Goal: Information Seeking & Learning: Learn about a topic

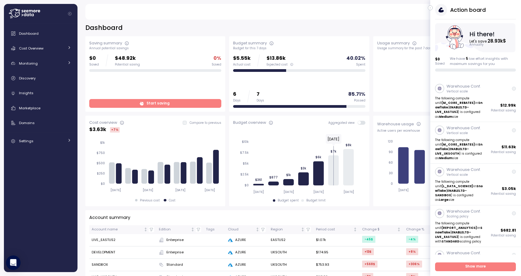
click at [195, 99] on span "Start saving" at bounding box center [155, 103] width 124 height 8
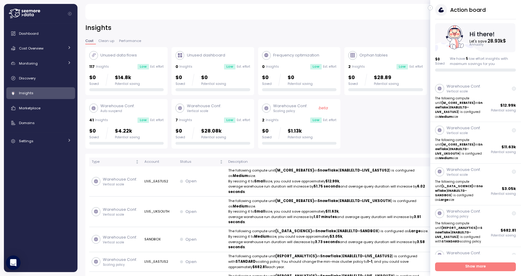
click at [431, 9] on icon "button" at bounding box center [430, 7] width 3 height 7
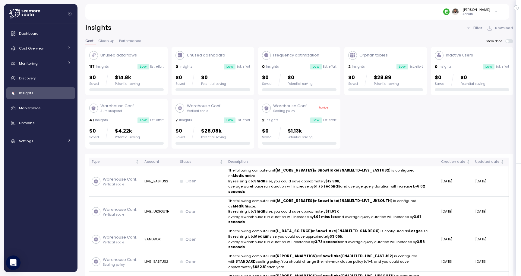
click at [107, 116] on div "Warehouse Conf. Auto suspend 41 Insights Low Est. effort $0 Saved $4.22k Potent…" at bounding box center [126, 124] width 74 height 42
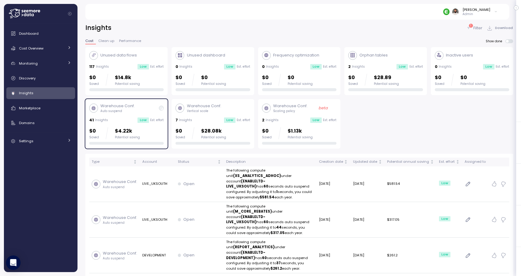
click at [161, 137] on div "$0 Saved $4.22k Potential saving" at bounding box center [126, 133] width 74 height 12
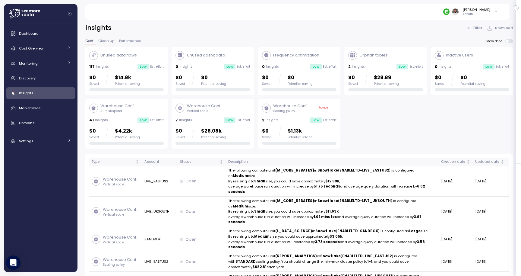
click at [191, 135] on div "$0 Saved $28.08k Potential saving" at bounding box center [200, 133] width 51 height 12
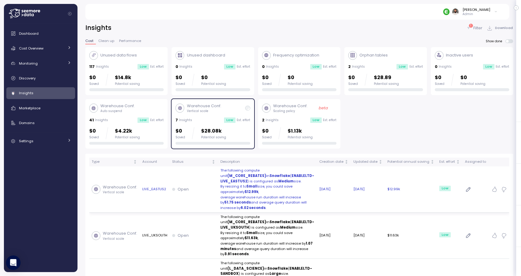
click at [196, 188] on div "Open" at bounding box center [193, 189] width 43 height 6
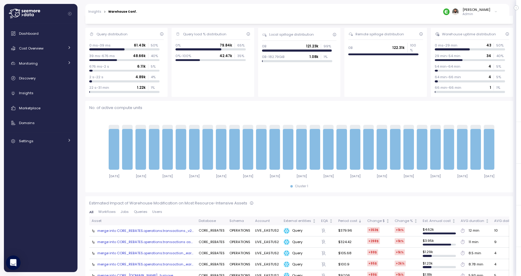
scroll to position [188, 0]
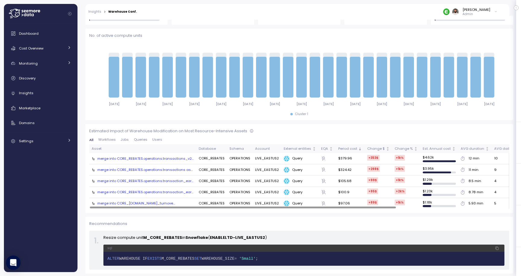
click at [119, 160] on div "merge into CORE_REBATES.operations.transactions_v2..." at bounding box center [145, 158] width 96 height 5
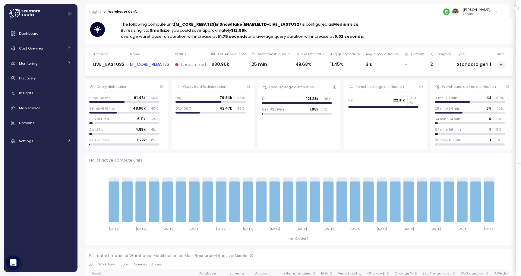
scroll to position [0, 0]
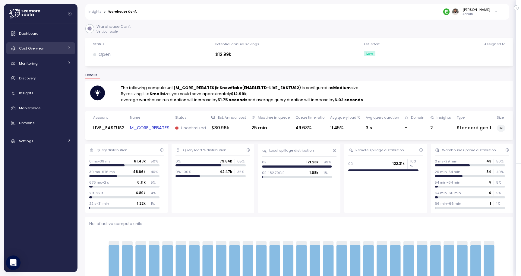
click at [50, 51] on div "Cost Overview" at bounding box center [41, 48] width 45 height 6
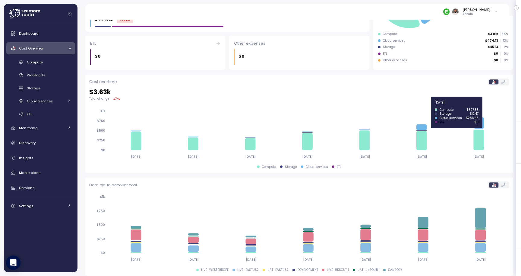
scroll to position [131, 0]
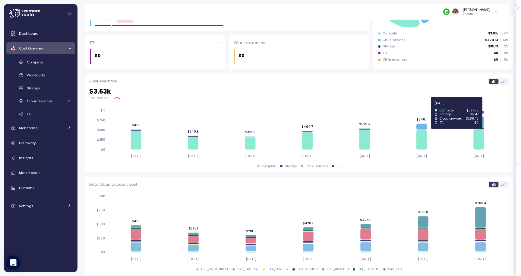
click at [482, 124] on icon at bounding box center [480, 121] width 11 height 11
click at [480, 123] on icon at bounding box center [480, 121] width 11 height 11
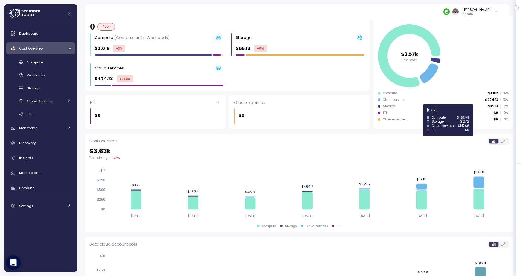
scroll to position [0, 0]
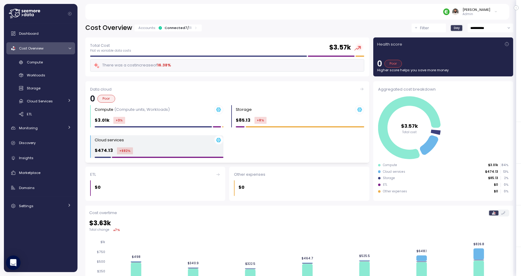
click at [190, 146] on div "Cloud services $474.13 +682 %" at bounding box center [159, 146] width 129 height 23
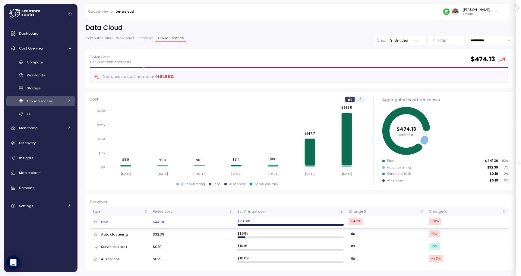
click at [195, 220] on td "$441.36" at bounding box center [192, 222] width 85 height 12
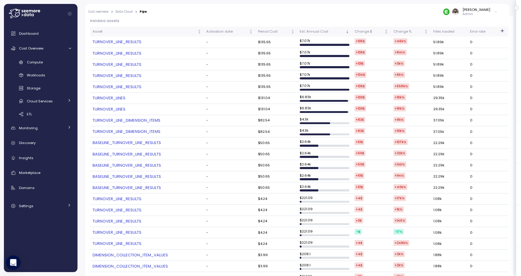
scroll to position [113, 0]
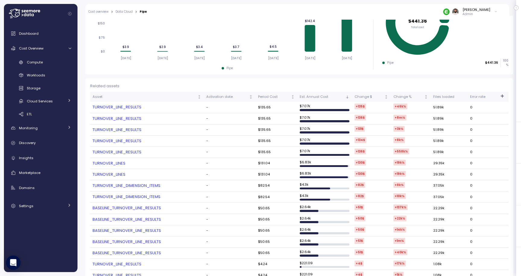
click at [124, 106] on link "TURNOVER_LINE_RESULTS" at bounding box center [147, 107] width 109 height 6
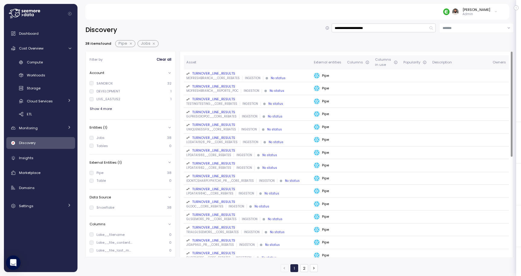
click at [223, 72] on div "TURNOVER_LINE_RESULTS" at bounding box center [247, 73] width 123 height 5
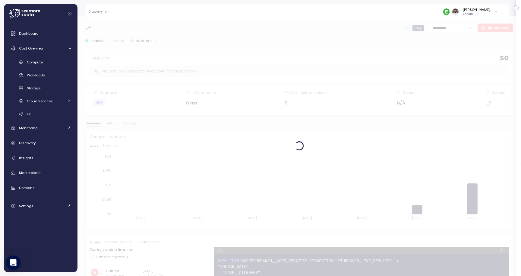
scroll to position [96, 0]
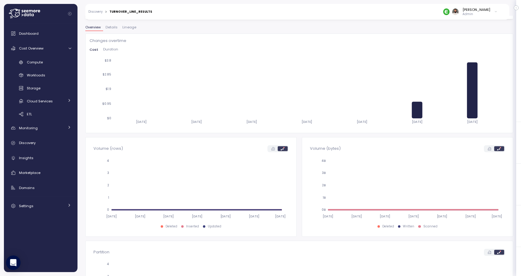
click at [130, 28] on span "Lineage" at bounding box center [129, 27] width 14 height 3
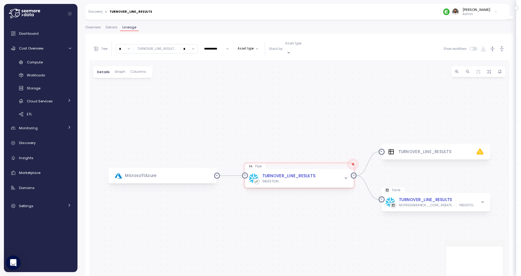
click at [503, 49] on div "**********" at bounding box center [299, 48] width 420 height 23
click at [501, 46] on icon "button" at bounding box center [502, 49] width 6 height 6
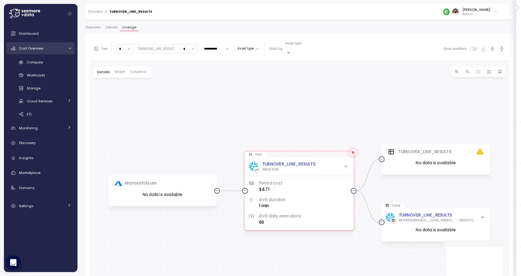
click at [58, 48] on div "Cost Overview" at bounding box center [41, 48] width 45 height 6
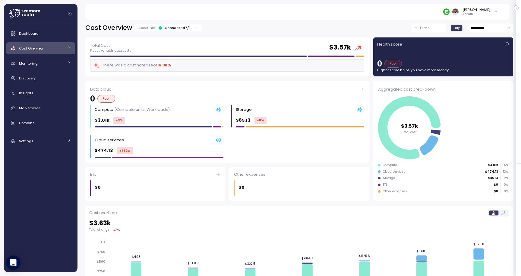
click at [168, 30] on div "Connected 7 / 11" at bounding box center [178, 27] width 27 height 5
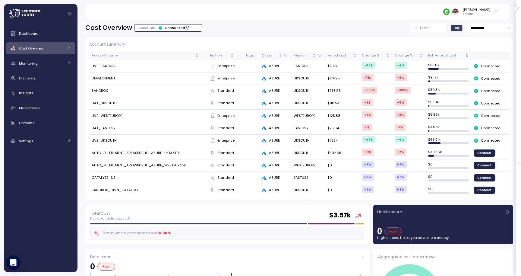
click at [455, 57] on div "Est. Annual cost" at bounding box center [445, 55] width 35 height 5
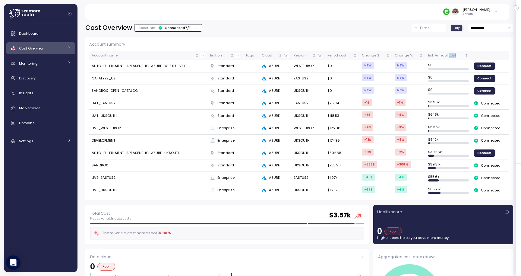
click at [455, 57] on div "Est. Annual cost" at bounding box center [445, 55] width 35 height 5
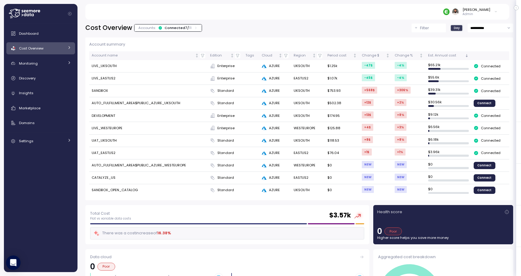
click at [110, 68] on td "LIVE_UKSOUTH" at bounding box center [148, 66] width 119 height 12
copy td "LIVE_UKSOUTH"
click at [52, 49] on div "Cost Overview" at bounding box center [41, 48] width 45 height 6
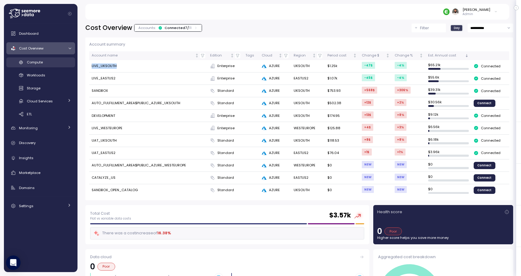
click at [52, 62] on div "Compute" at bounding box center [49, 62] width 44 height 6
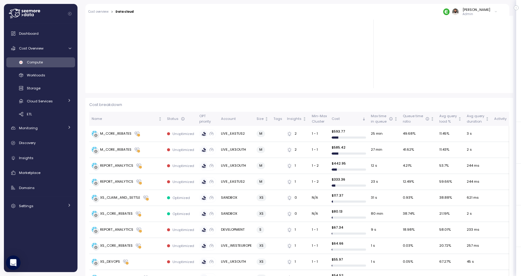
scroll to position [17, 0]
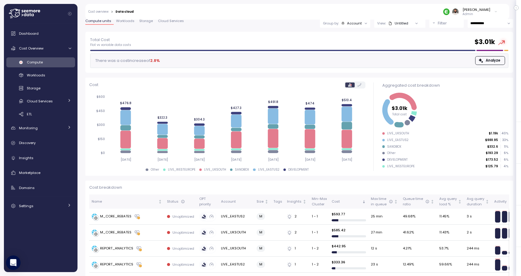
click at [494, 21] on input "**********" at bounding box center [491, 23] width 46 height 9
click at [487, 74] on span "Last 6 months" at bounding box center [482, 76] width 25 height 5
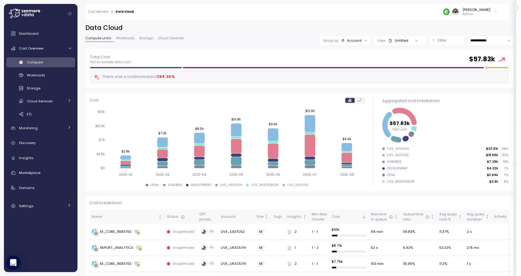
click at [489, 40] on input "**********" at bounding box center [491, 40] width 46 height 9
click at [485, 100] on span "Last year" at bounding box center [478, 102] width 16 height 5
type input "*********"
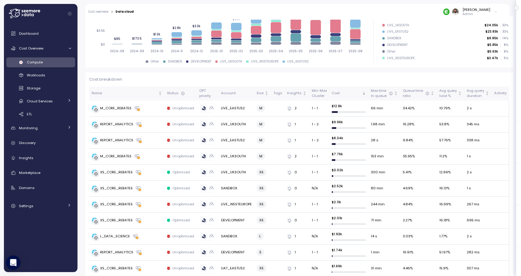
scroll to position [136, 0]
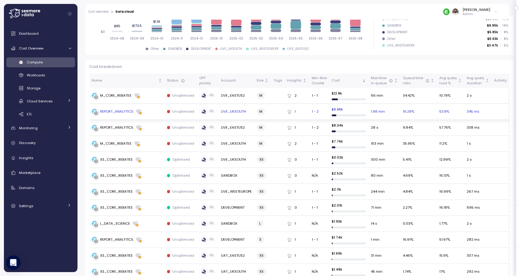
click at [150, 112] on div "REPORT_ANALYTICS" at bounding box center [127, 112] width 71 height 6
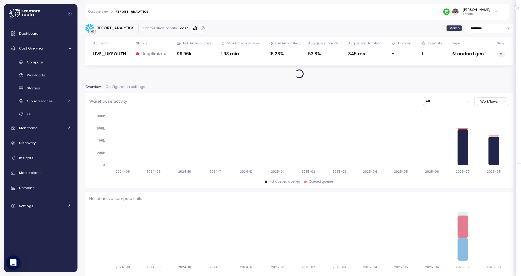
click at [125, 88] on span "Configuration settings" at bounding box center [126, 86] width 40 height 3
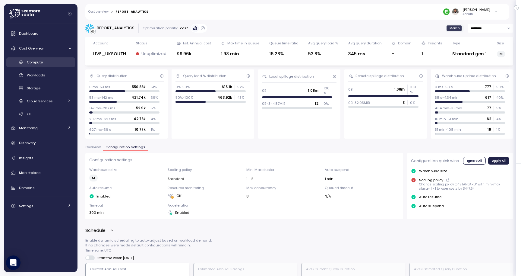
click at [51, 62] on div "Compute" at bounding box center [49, 62] width 44 height 6
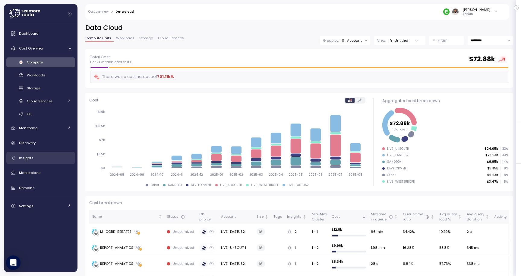
click at [57, 156] on div "Insights" at bounding box center [45, 158] width 52 height 6
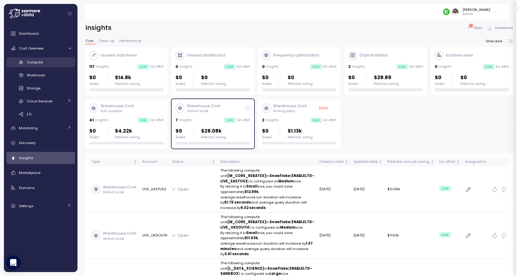
click at [60, 64] on div "Compute" at bounding box center [49, 62] width 44 height 6
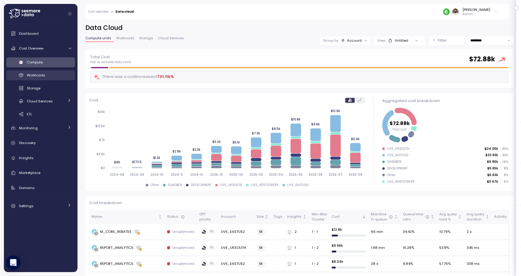
click at [62, 77] on div "Workloads" at bounding box center [49, 75] width 44 height 6
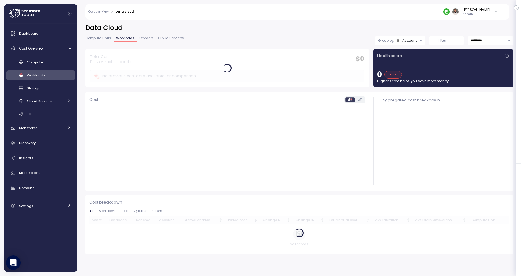
click at [447, 41] on div "Filter" at bounding box center [449, 40] width 23 height 6
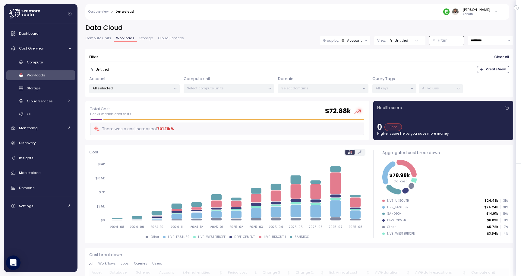
click at [102, 39] on span "Compute units" at bounding box center [98, 37] width 26 height 3
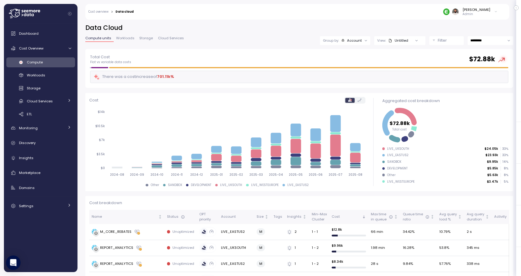
click at [430, 40] on button "Filter" at bounding box center [446, 40] width 34 height 9
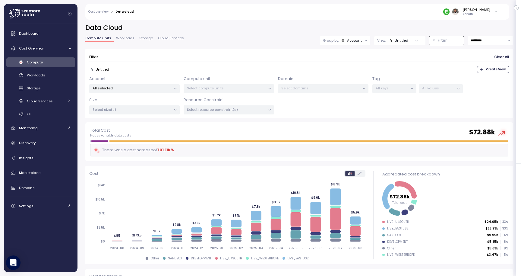
click at [160, 90] on div "All selected" at bounding box center [134, 88] width 90 height 9
click at [218, 91] on div "Select compute units" at bounding box center [229, 88] width 90 height 9
click at [385, 87] on p "All keys" at bounding box center [392, 88] width 32 height 5
click at [170, 84] on div "Account All selected" at bounding box center [134, 84] width 90 height 17
click at [170, 86] on p "All selected" at bounding box center [132, 88] width 79 height 5
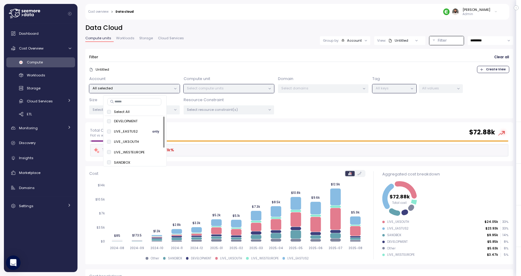
click at [153, 132] on span "only" at bounding box center [155, 131] width 7 height 7
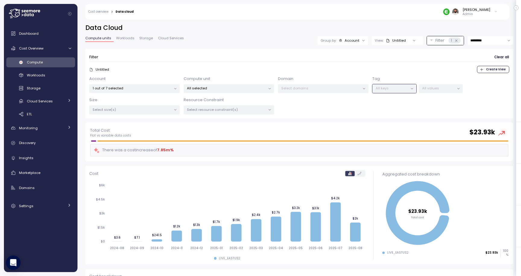
click at [435, 90] on p "All values" at bounding box center [438, 88] width 32 height 5
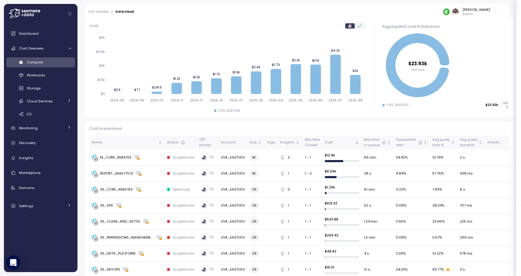
scroll to position [149, 0]
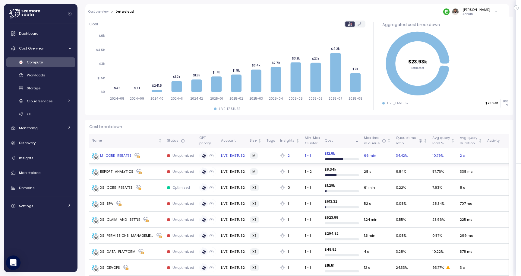
click at [149, 159] on td "M_CORE_REBATES" at bounding box center [126, 155] width 75 height 16
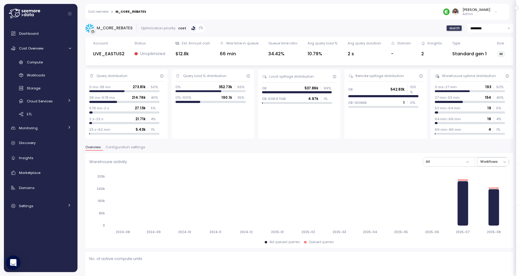
click at [484, 29] on input "*********" at bounding box center [491, 28] width 46 height 9
click at [485, 59] on span "Last 14 days" at bounding box center [480, 61] width 21 height 5
type input "**********"
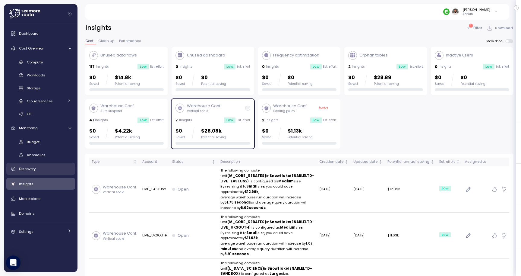
click at [47, 169] on div "Discovery" at bounding box center [45, 169] width 52 height 6
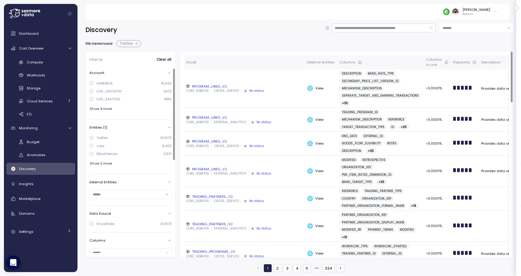
click at [209, 88] on div "PROGRAM_LINES_V2" at bounding box center [244, 86] width 116 height 5
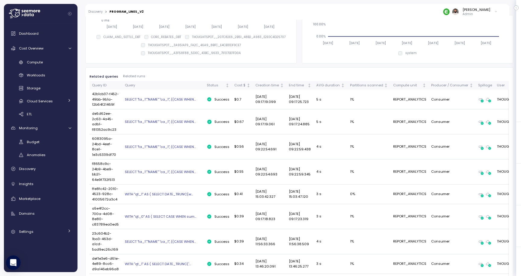
scroll to position [255, 0]
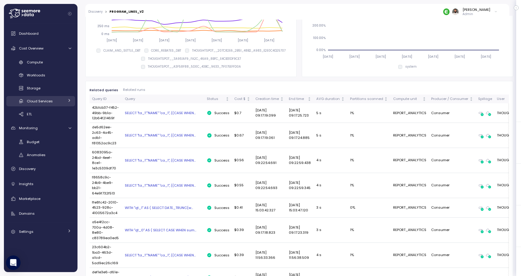
click at [58, 103] on div "Cloud Services" at bounding box center [45, 101] width 37 height 6
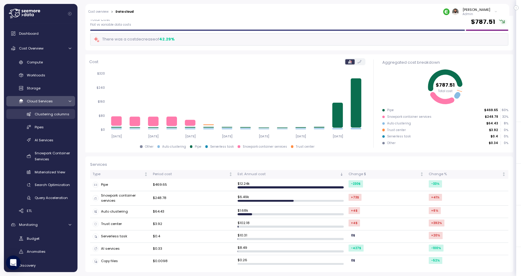
scroll to position [36, 0]
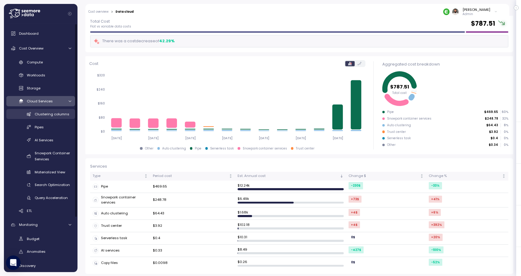
click at [58, 117] on link "Clustering columns" at bounding box center [40, 114] width 69 height 10
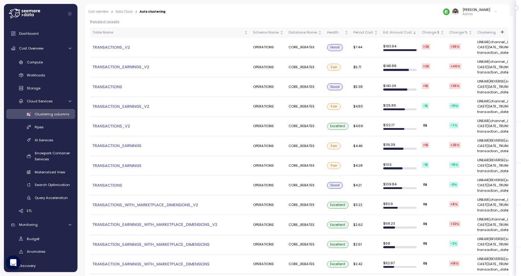
click at [125, 44] on link "TRANSACTIONS_V2" at bounding box center [171, 47] width 156 height 6
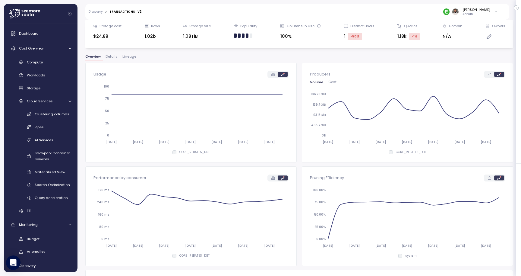
scroll to position [59, 0]
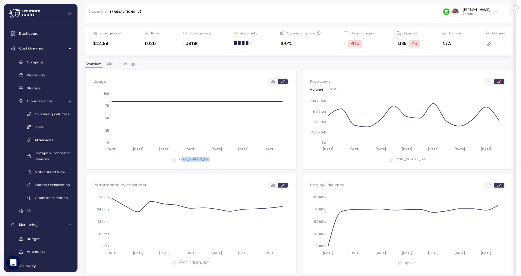
drag, startPoint x: 182, startPoint y: 160, endPoint x: 225, endPoint y: 160, distance: 43.4
click at [225, 160] on div "CORE_REBATES_DBT" at bounding box center [190, 159] width 195 height 4
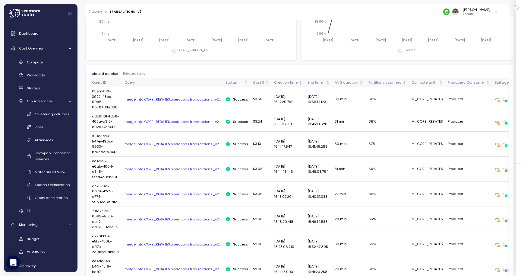
scroll to position [271, 0]
click at [193, 103] on td "merge into CORE_REBATES.operations.transactions_v2..." at bounding box center [172, 99] width 101 height 25
click at [193, 100] on div "merge into CORE_REBATES.operations.transactions_v2..." at bounding box center [173, 99] width 96 height 5
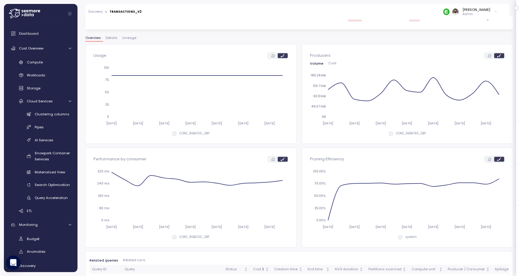
scroll to position [0, 0]
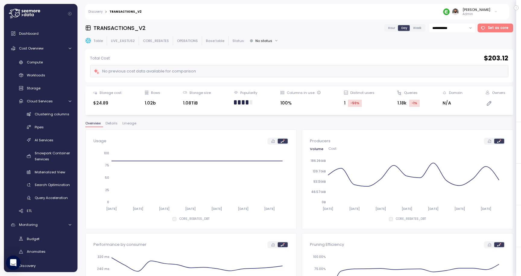
click at [133, 123] on span "Lineage" at bounding box center [129, 123] width 14 height 3
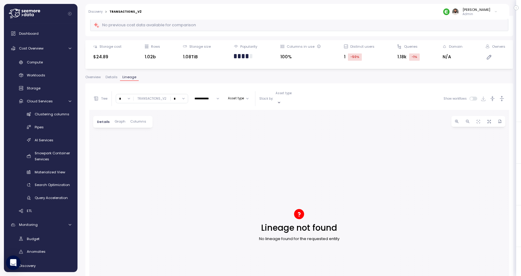
scroll to position [96, 0]
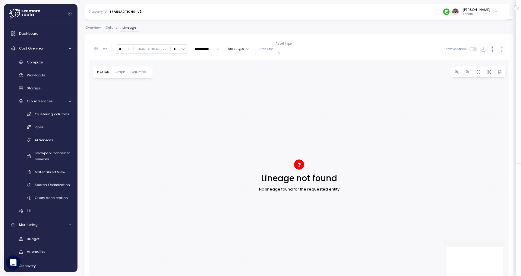
click at [122, 70] on span "Graph" at bounding box center [120, 71] width 11 height 3
click at [106, 69] on div "Details Graph Columns" at bounding box center [122, 72] width 59 height 12
click at [103, 70] on span "Details" at bounding box center [103, 71] width 12 height 3
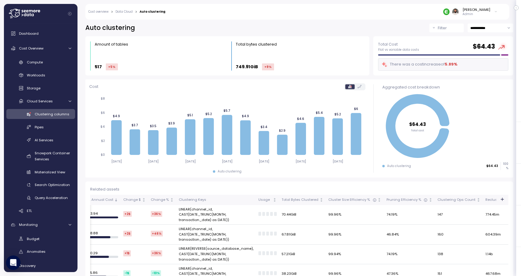
scroll to position [0, 315]
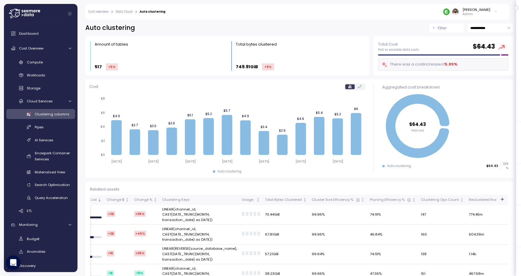
click at [250, 212] on div at bounding box center [251, 214] width 3 height 4
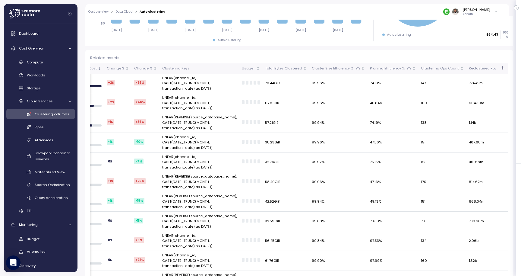
scroll to position [154, 0]
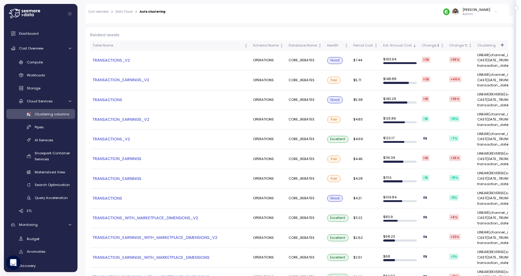
click at [141, 78] on link "TRANSACTION_EARNINGS_V2" at bounding box center [171, 80] width 156 height 6
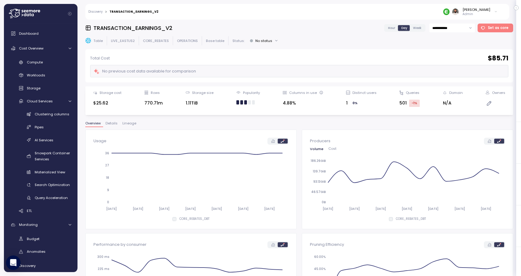
click at [112, 125] on span "Details" at bounding box center [112, 123] width 12 height 3
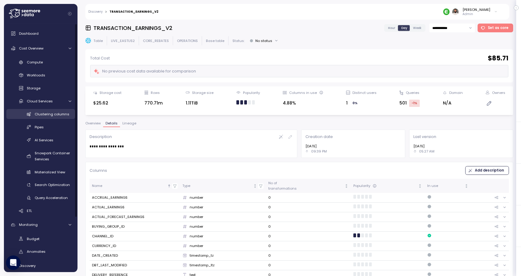
click at [37, 118] on link "Clustering columns" at bounding box center [40, 114] width 69 height 10
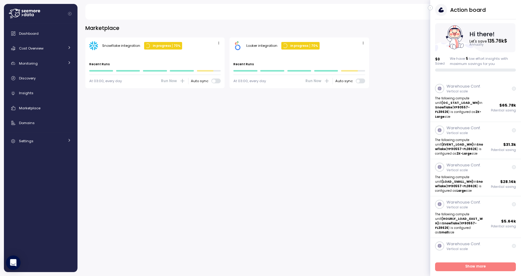
click at [431, 6] on icon "button" at bounding box center [430, 7] width 3 height 7
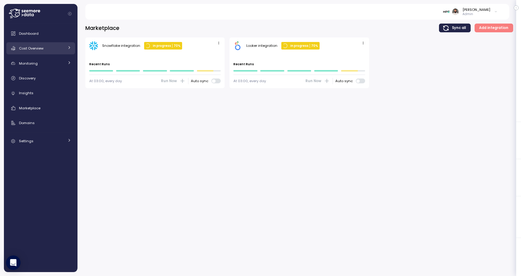
click at [54, 47] on div "Cost Overview" at bounding box center [41, 48] width 45 height 6
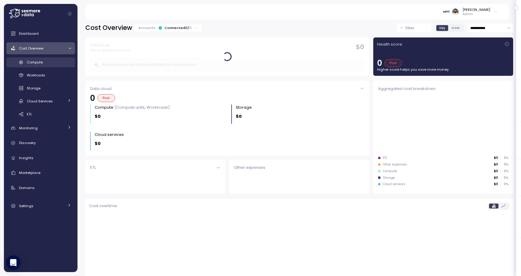
click at [52, 63] on div "Compute" at bounding box center [49, 62] width 44 height 6
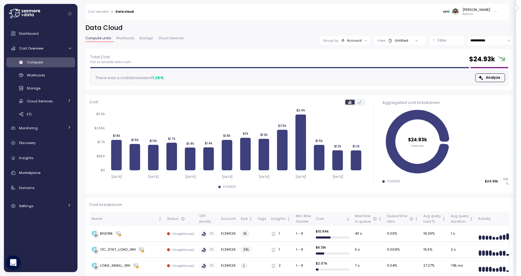
click at [487, 42] on input "**********" at bounding box center [491, 40] width 46 height 9
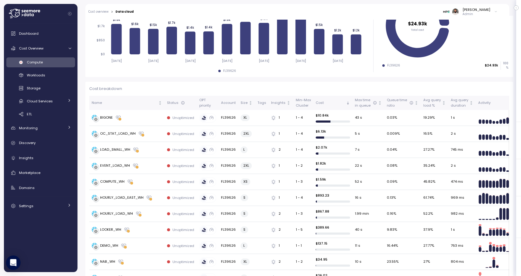
scroll to position [114, 0]
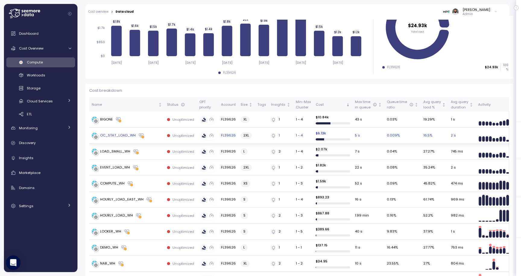
click at [126, 137] on div "OC_STAT_LOAD_WH" at bounding box center [118, 135] width 36 height 5
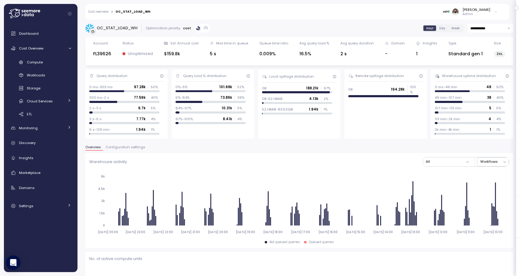
click at [138, 152] on div "Overview Configuration settings" at bounding box center [299, 149] width 428 height 8
click at [136, 150] on button "Configuration settings" at bounding box center [125, 147] width 45 height 5
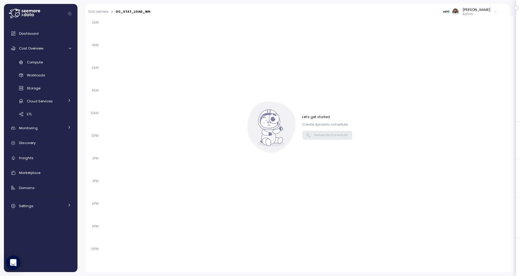
scroll to position [283, 0]
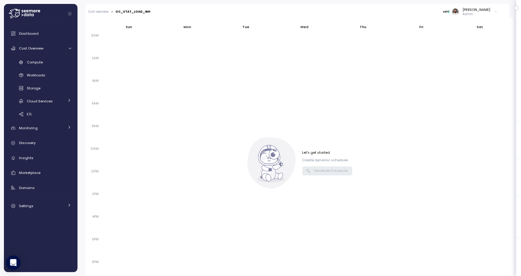
drag, startPoint x: 352, startPoint y: 159, endPoint x: 300, endPoint y: 156, distance: 52.0
click at [300, 156] on div "Sun Mon Tue Wed Thu Fri Sat 12AM 2AM 4AM 6AM 8AM 10AM 12PM 2PM 4PM 6PM 8PM 10PM…" at bounding box center [299, 162] width 420 height 282
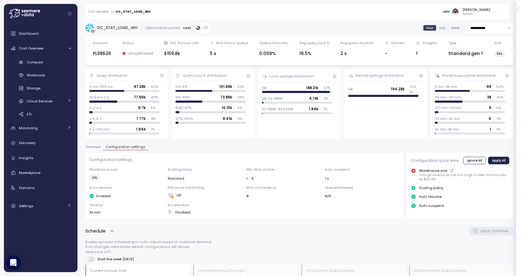
scroll to position [0, 0]
click at [108, 231] on div "Schedule" at bounding box center [99, 231] width 29 height 7
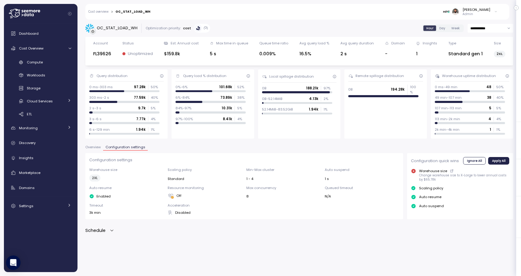
click at [108, 231] on div "Schedule" at bounding box center [99, 230] width 29 height 7
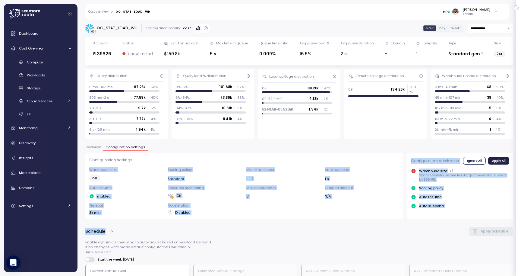
drag, startPoint x: 93, startPoint y: 174, endPoint x: 115, endPoint y: 224, distance: 54.6
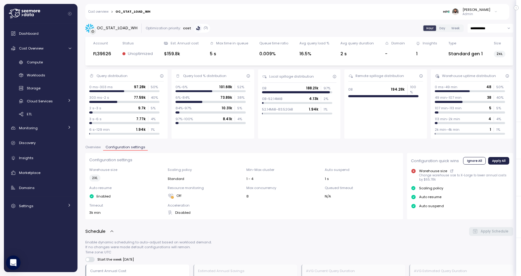
click at [88, 146] on span "Overview" at bounding box center [92, 146] width 15 height 3
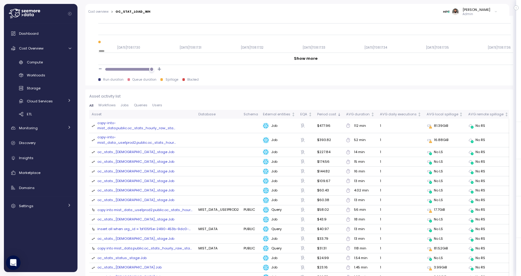
scroll to position [650, 0]
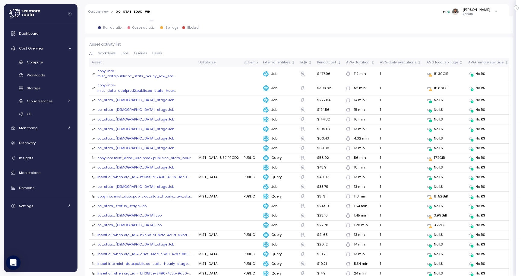
click at [105, 100] on div "oc_stats_hourly_stage Job" at bounding box center [135, 99] width 77 height 5
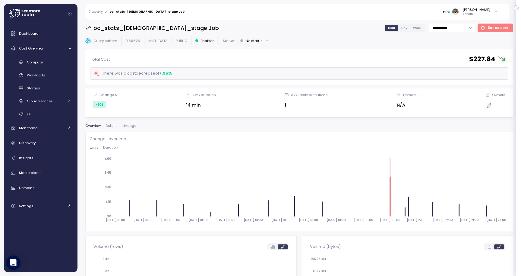
click at [123, 123] on div "**********" at bounding box center [299, 148] width 428 height 248
click at [121, 122] on div "**********" at bounding box center [299, 148] width 428 height 248
click at [121, 124] on button "Lineage" at bounding box center [129, 126] width 19 height 5
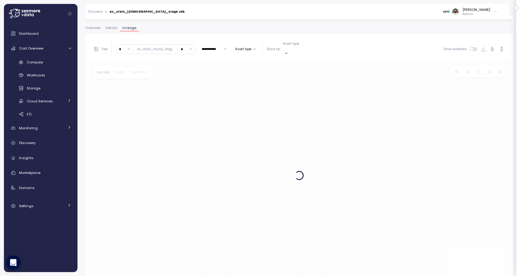
scroll to position [116, 0]
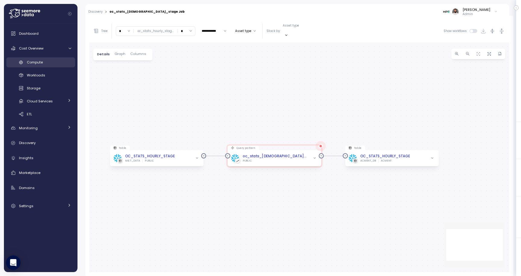
click at [46, 61] on div "Compute" at bounding box center [49, 62] width 44 height 6
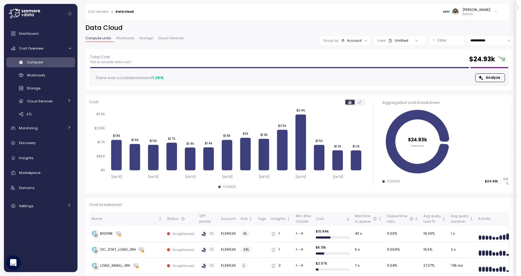
click at [490, 14] on div "Guy Biecher Admin" at bounding box center [470, 11] width 54 height 9
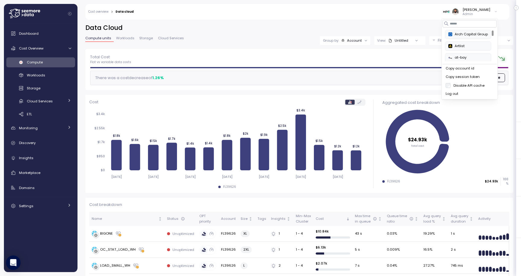
click at [482, 13] on p "Admin" at bounding box center [477, 14] width 28 height 4
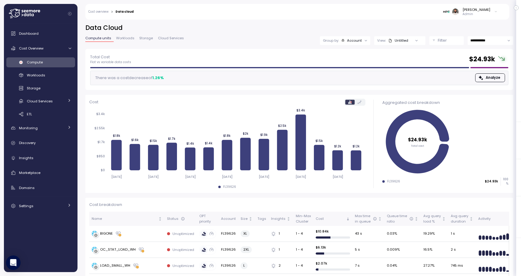
click at [166, 39] on span "Cloud Services" at bounding box center [171, 37] width 26 height 3
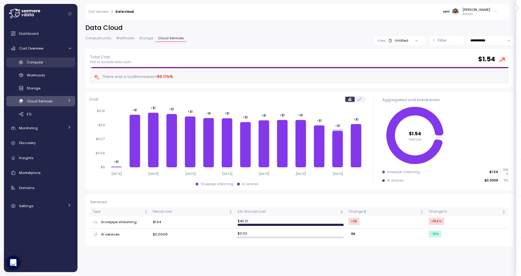
click at [41, 58] on link "Compute" at bounding box center [40, 62] width 69 height 10
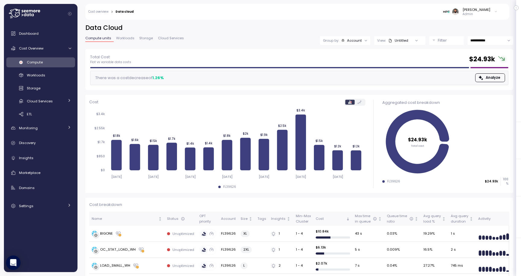
click at [490, 38] on input "**********" at bounding box center [491, 40] width 46 height 9
click at [484, 88] on span "Last 30 days" at bounding box center [481, 85] width 22 height 5
type input "**********"
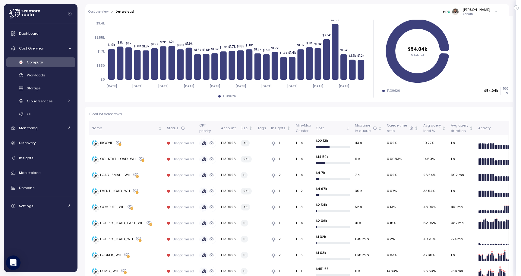
scroll to position [225, 0]
